Goal: Contribute content: Add original content to the website for others to see

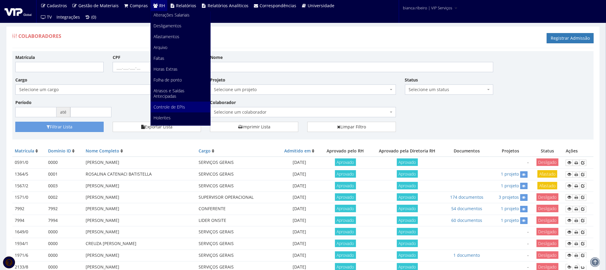
scroll to position [80, 0]
click at [170, 110] on span "Documentos" at bounding box center [166, 109] width 24 height 6
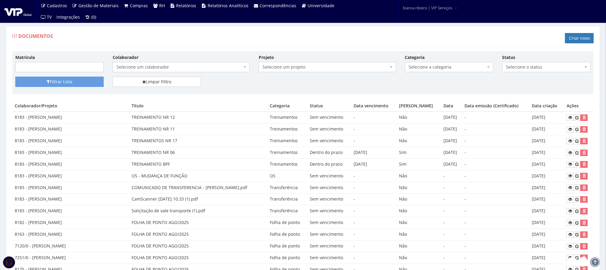
click at [193, 65] on span "Selecione um colaborador" at bounding box center [180, 67] width 126 height 6
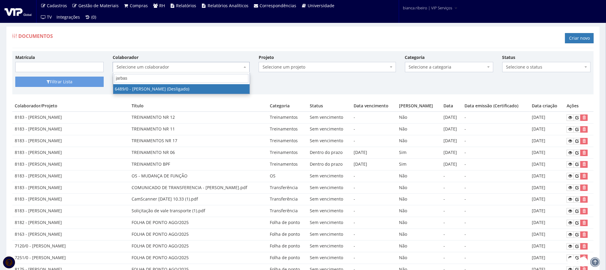
type input "jarbas"
select select "90"
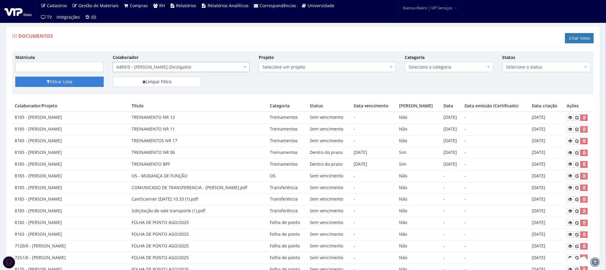
click at [62, 82] on button "Filtrar Lista" at bounding box center [59, 82] width 88 height 10
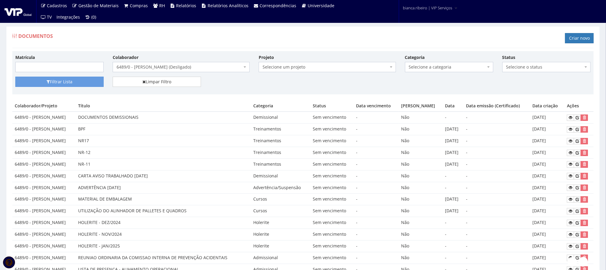
click at [478, 73] on div "Matrícula Colaborador Selecione um colaborador 7015/0 - ADEILTON LUIZ NETO (Des…" at bounding box center [303, 65] width 584 height 23
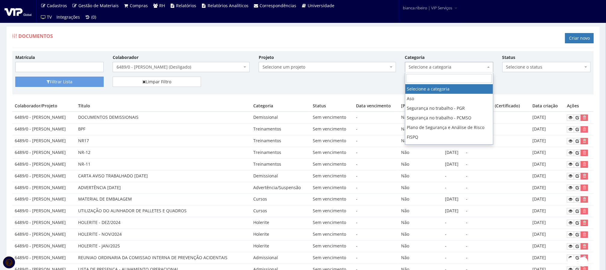
click at [476, 69] on span "Selecione a categoria" at bounding box center [447, 67] width 77 height 6
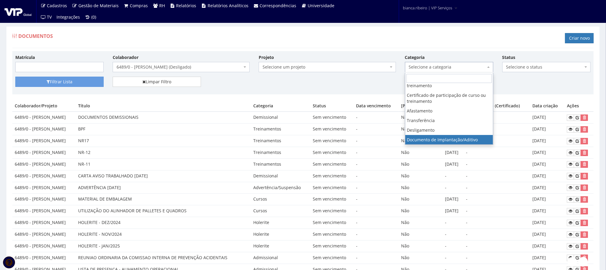
scroll to position [176, 0]
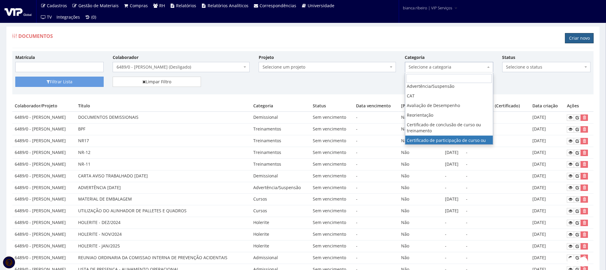
drag, startPoint x: 579, startPoint y: 41, endPoint x: 569, endPoint y: 48, distance: 12.7
click at [579, 41] on link "Criar novo" at bounding box center [579, 38] width 29 height 10
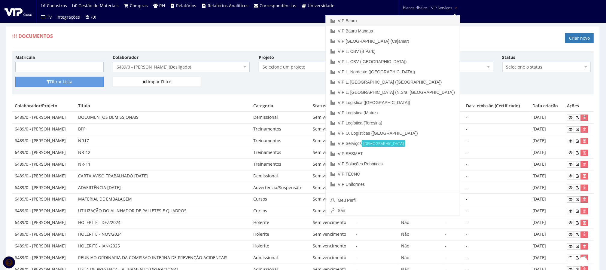
click at [399, 21] on link "VIP Bauru" at bounding box center [393, 21] width 134 height 10
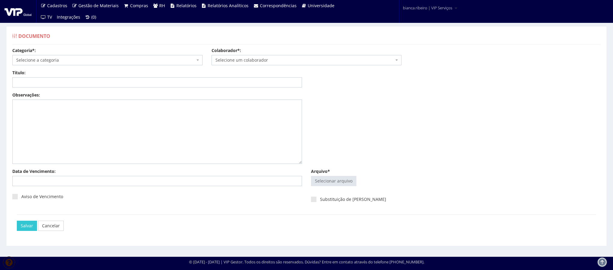
click at [117, 62] on span "Selecione a categoria" at bounding box center [105, 60] width 179 height 6
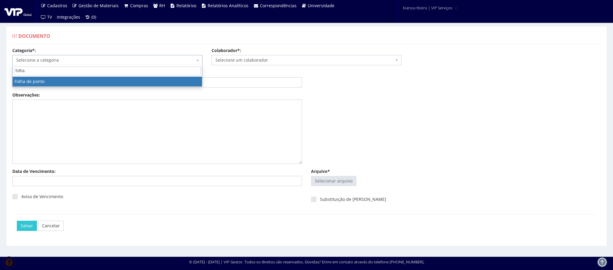
type input "folha"
select select "folha_ponto"
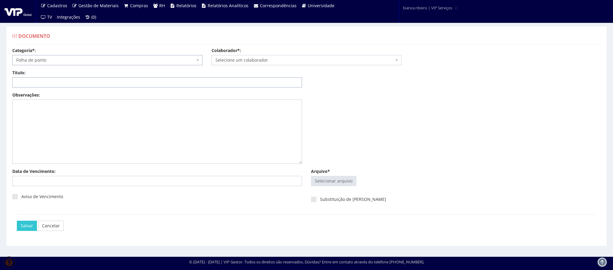
click at [140, 86] on input "Título:" at bounding box center [157, 82] width 290 height 10
type input "FOLHAS DE PONTO MAR Á [DATE]"
click at [323, 181] on input "Arquivo*" at bounding box center [333, 181] width 45 height 10
type input "C:\fakepath\Pontos manuais mar-ago 2025.pdf"
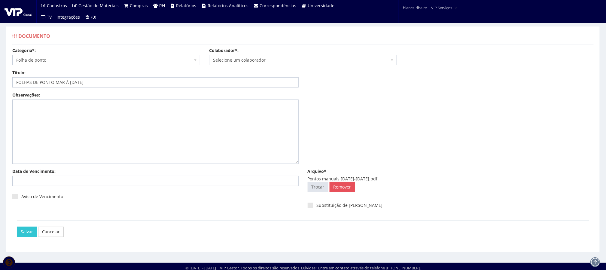
click at [282, 63] on span "Selecione um colaborador" at bounding box center [303, 60] width 188 height 10
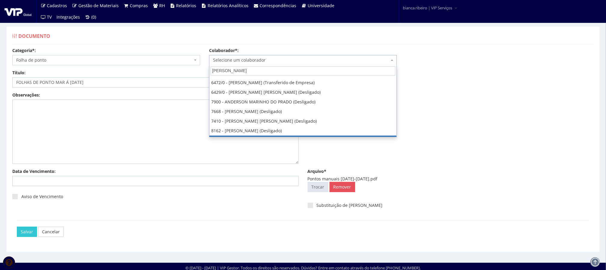
scroll to position [90, 0]
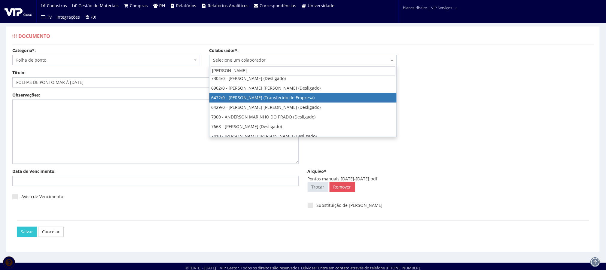
type input "ANDERSON"
select select "81"
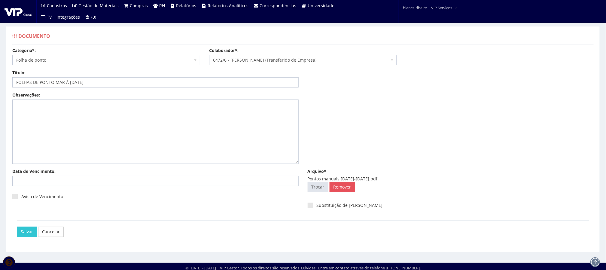
click at [330, 59] on span "6472/0 - ANDERSON LUIS CAMARGO ROSA (Transferido de Empresa)" at bounding box center [301, 60] width 176 height 6
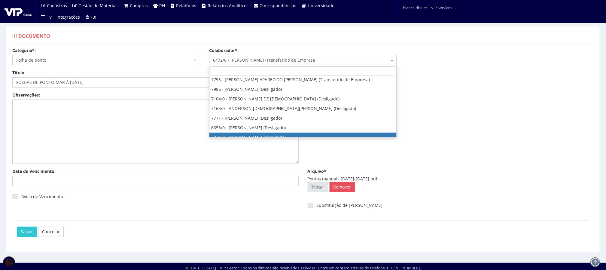
scroll to position [918, 0]
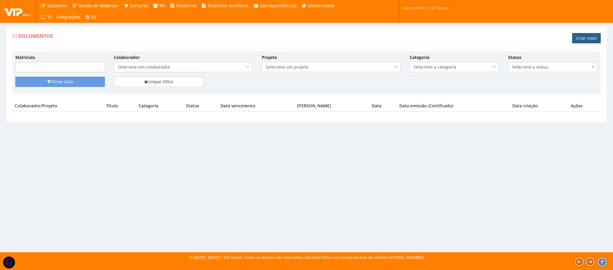
click at [598, 40] on link "Criar novo" at bounding box center [586, 38] width 29 height 10
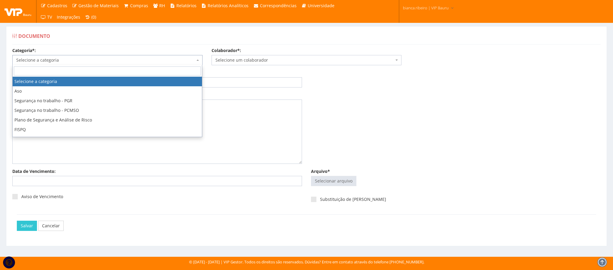
click at [176, 57] on span "Selecione a categoria" at bounding box center [107, 60] width 190 height 10
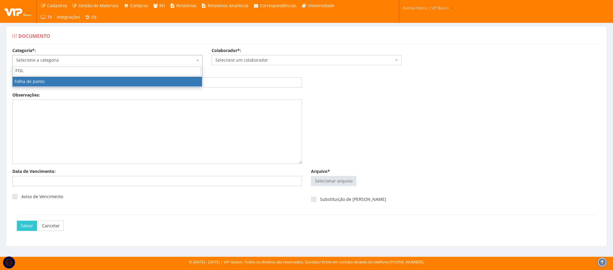
type input "FOL"
select select "folha_ponto"
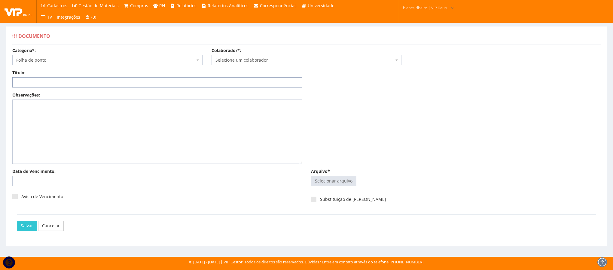
click at [50, 81] on input "Título:" at bounding box center [157, 82] width 290 height 10
type input "FOLHAS DE PONTO MAR Á [DATE]"
click at [335, 181] on input "Arquivo*" at bounding box center [333, 181] width 45 height 10
type input "C:\fakepath\Pontos manuais mar-ago 2025.pdf"
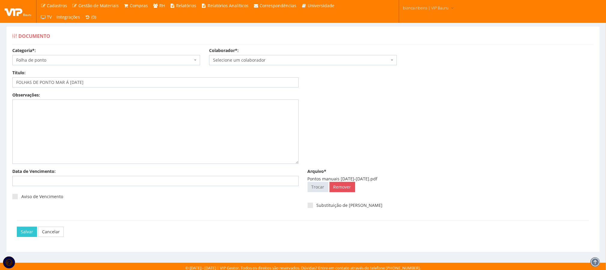
click at [279, 61] on span "Selecione um colaborador" at bounding box center [301, 60] width 176 height 6
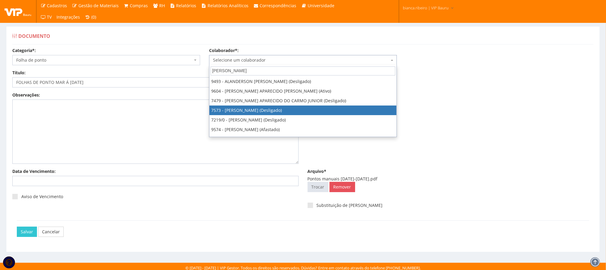
scroll to position [135, 0]
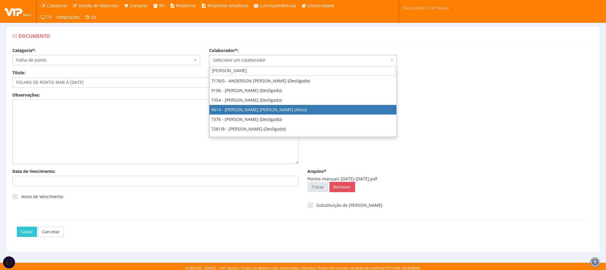
type input "ANDERSON"
select select "3784"
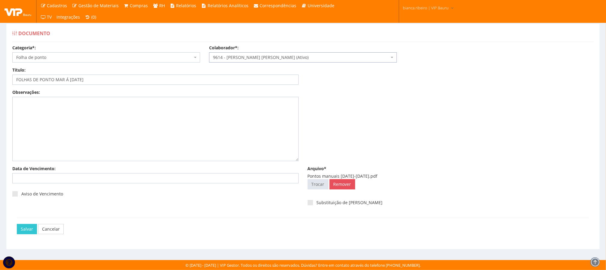
scroll to position [4, 0]
click at [27, 226] on input "Salvar" at bounding box center [27, 229] width 20 height 10
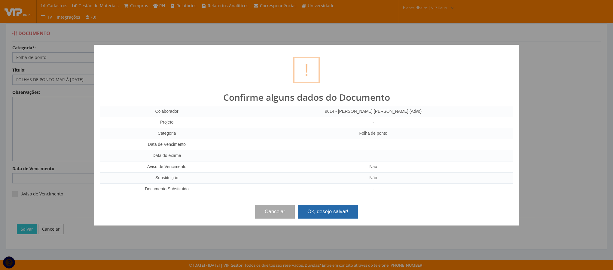
click at [303, 216] on button "Ok, desejo salvar!" at bounding box center [328, 211] width 60 height 13
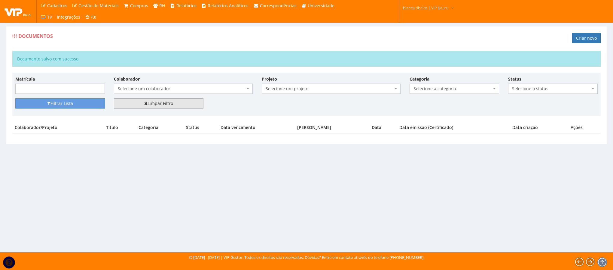
click at [152, 108] on link "Limpar Filtro" at bounding box center [159, 103] width 90 height 10
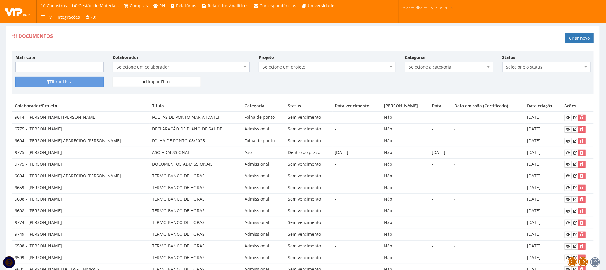
scroll to position [45, 0]
